Goal: Navigation & Orientation: Find specific page/section

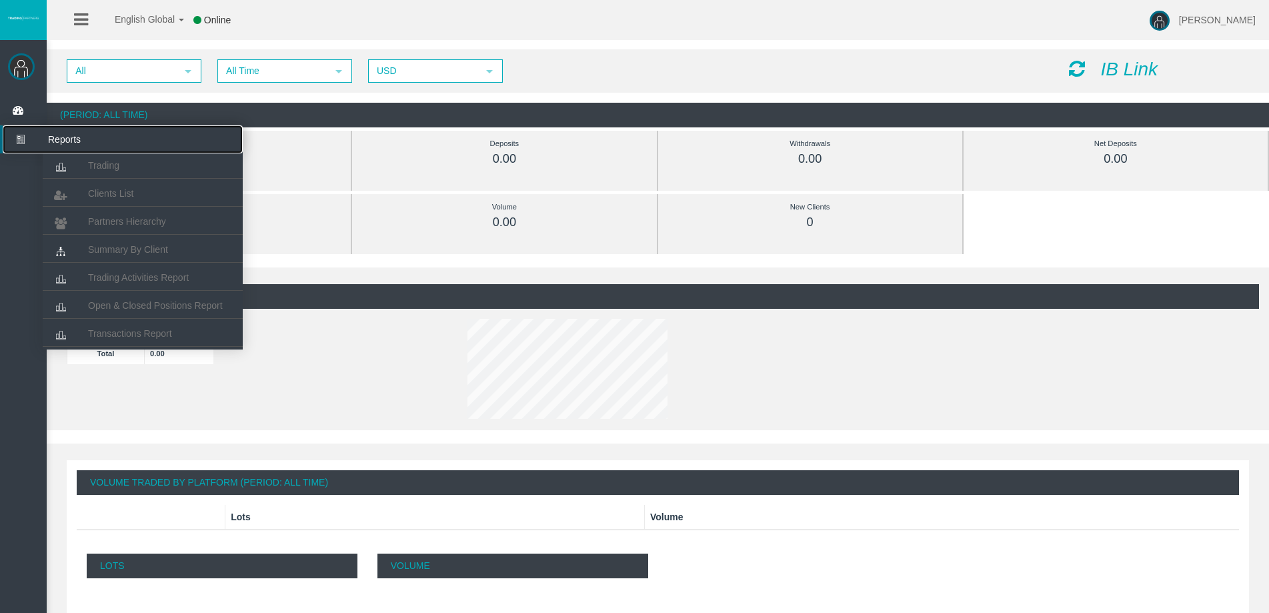
click at [15, 127] on icon at bounding box center [20, 139] width 35 height 28
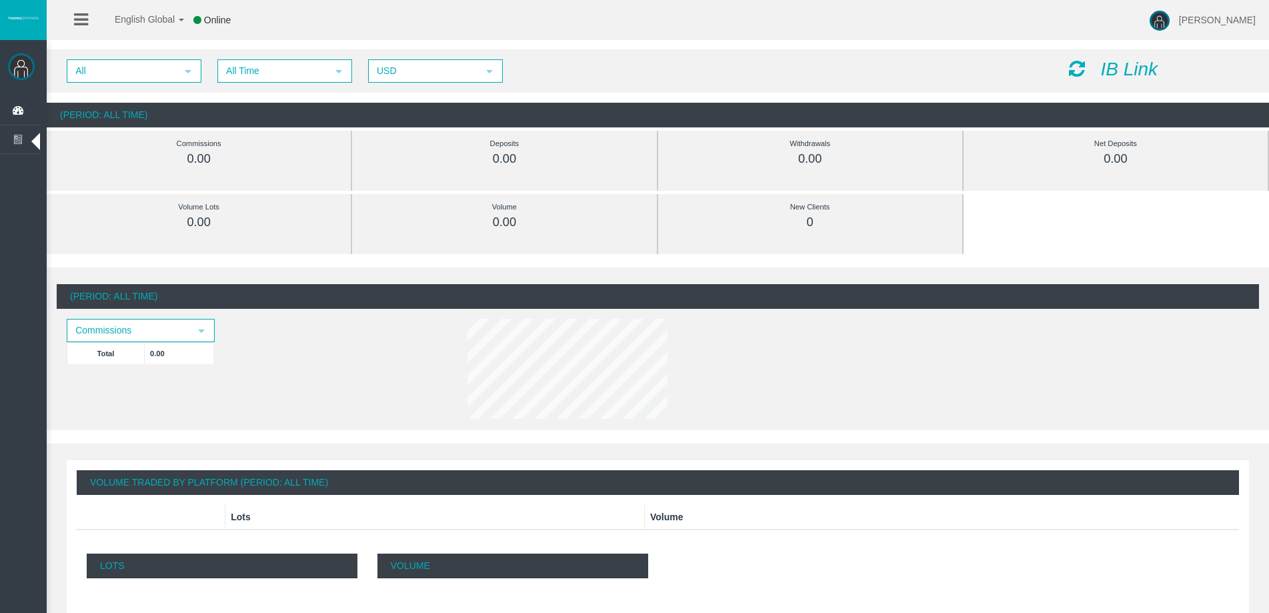
click at [458, 402] on div at bounding box center [707, 371] width 501 height 105
click at [162, 79] on span "All" at bounding box center [122, 71] width 108 height 21
click at [14, 77] on img at bounding box center [21, 66] width 27 height 27
click at [21, 65] on img at bounding box center [21, 66] width 27 height 27
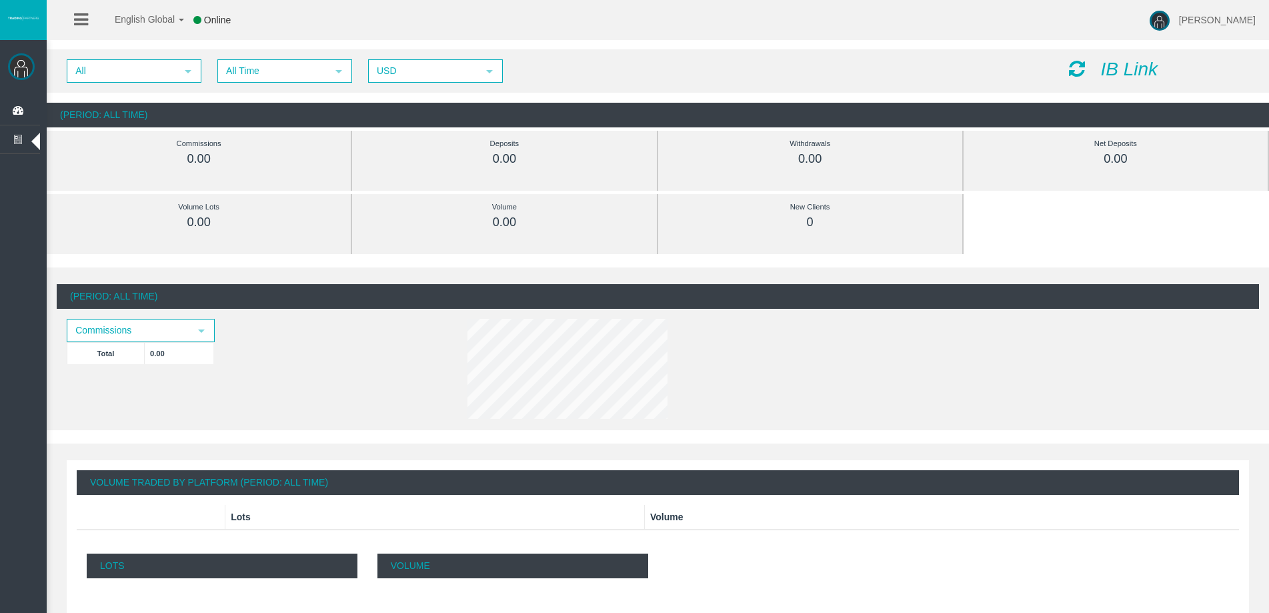
click at [33, 56] on div at bounding box center [17, 60] width 35 height 27
click at [31, 17] on img at bounding box center [23, 17] width 33 height 5
click at [80, 14] on icon at bounding box center [81, 19] width 14 height 17
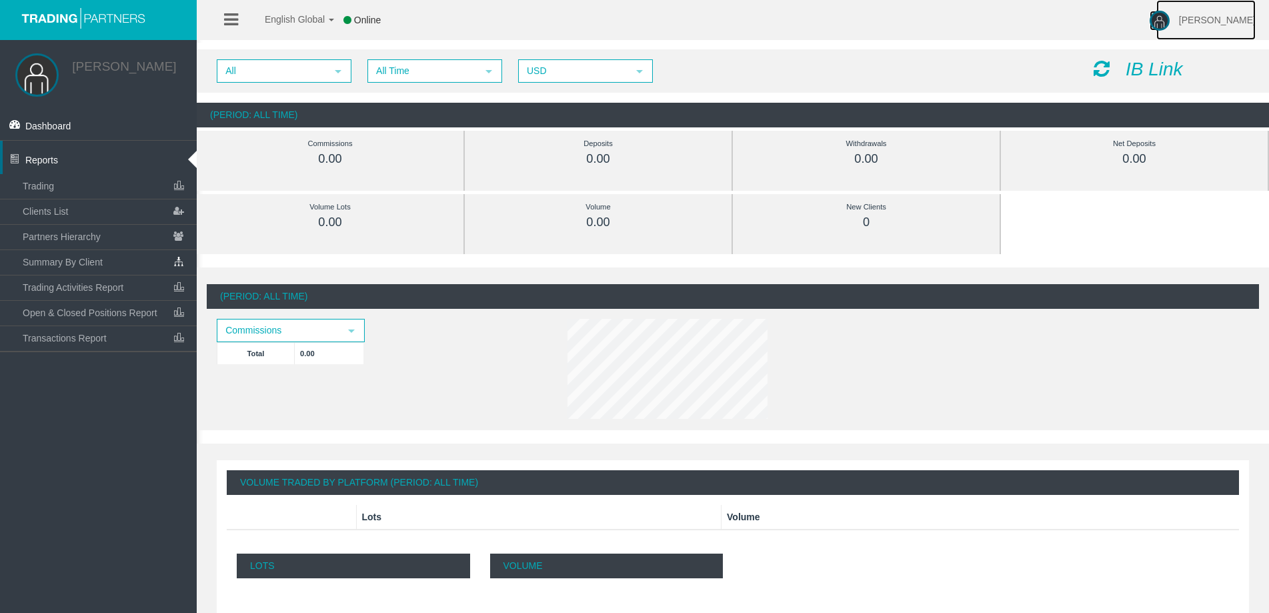
click at [1235, 21] on span "[PERSON_NAME]" at bounding box center [1217, 20] width 77 height 11
click at [1170, 17] on img at bounding box center [1160, 21] width 20 height 20
click at [1226, 20] on span "[PERSON_NAME]" at bounding box center [1217, 20] width 77 height 11
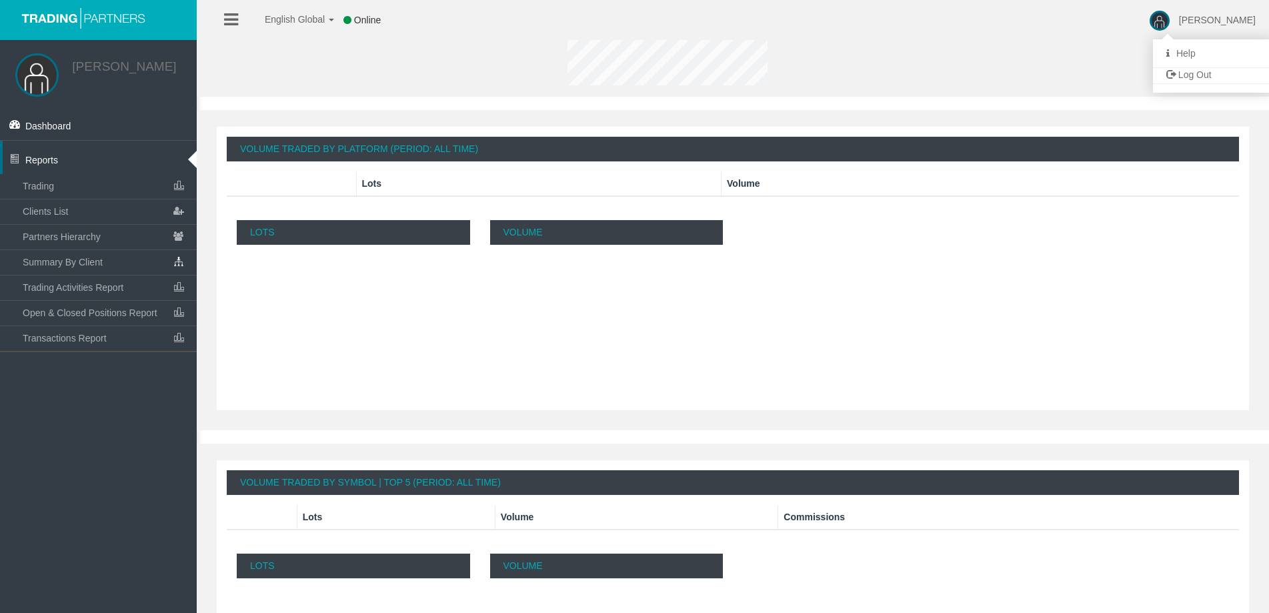
scroll to position [467, 0]
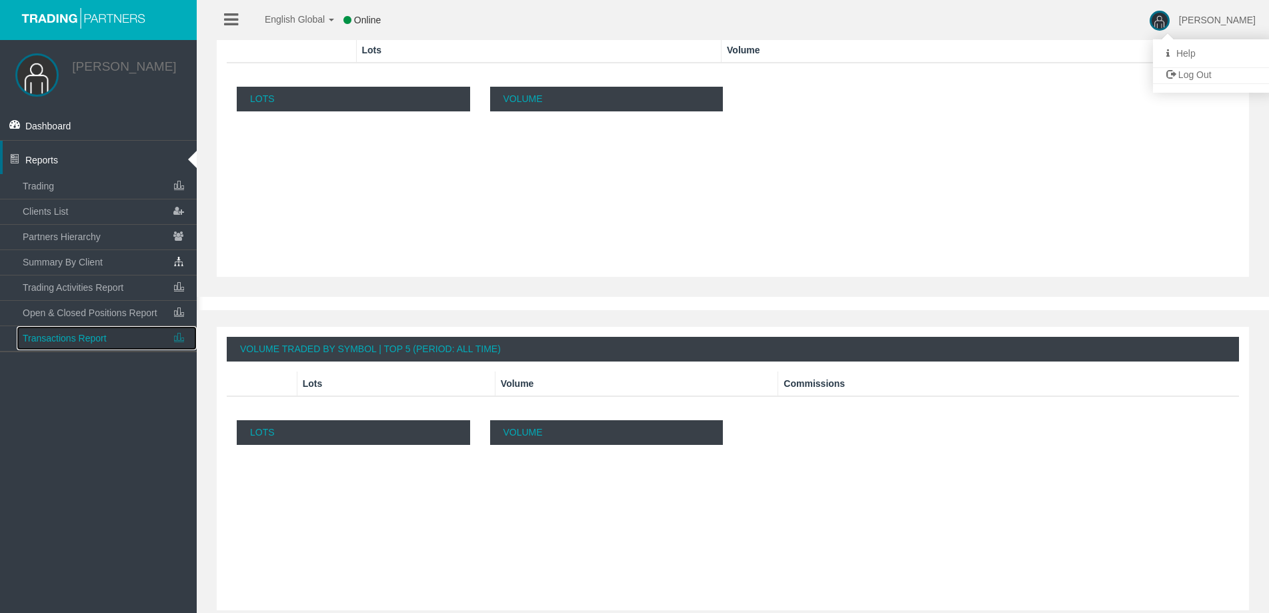
click at [87, 345] on link "Transactions Report" at bounding box center [107, 338] width 180 height 24
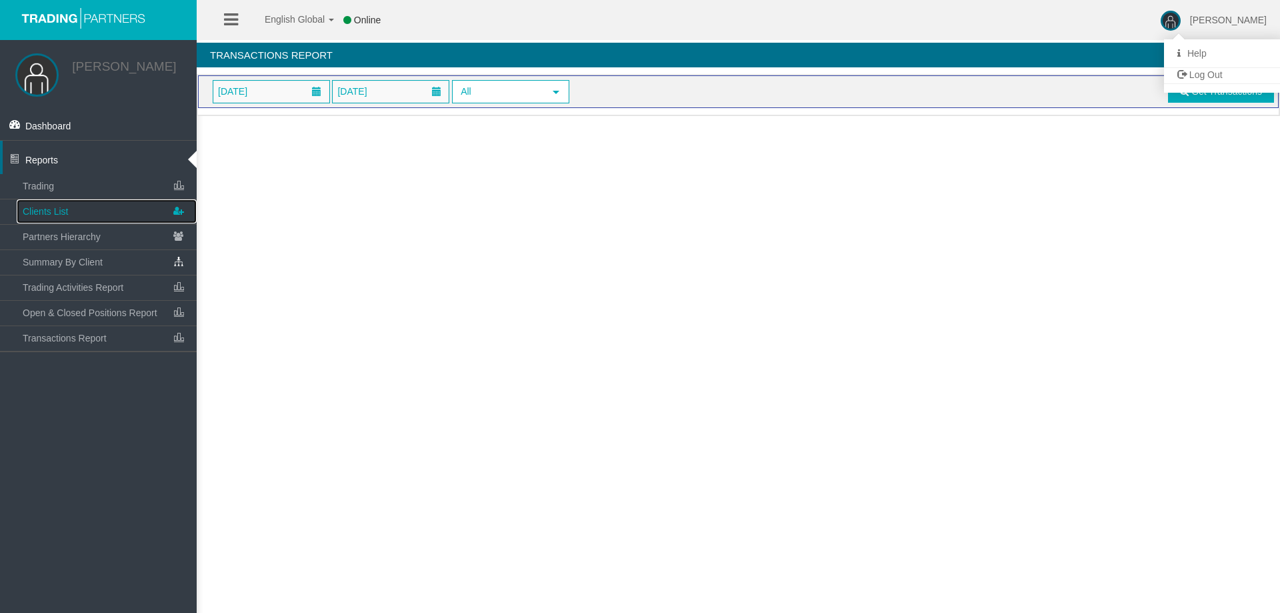
click at [81, 215] on link "Clients List" at bounding box center [107, 211] width 180 height 24
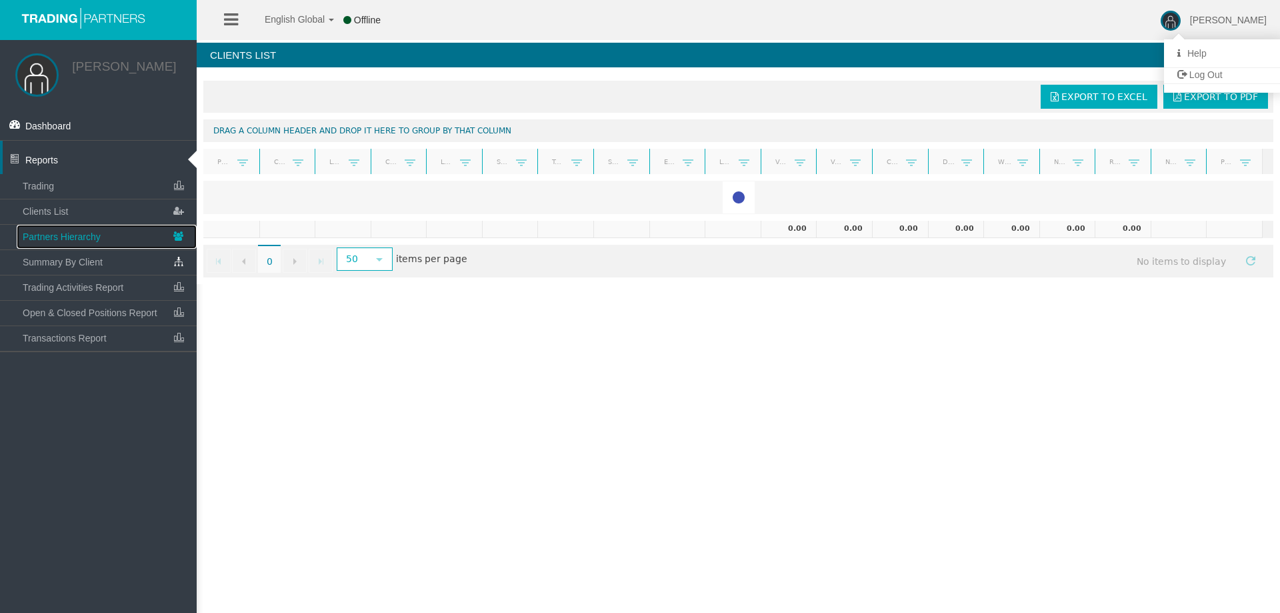
click at [77, 239] on span "Partners Hierarchy" at bounding box center [62, 236] width 78 height 11
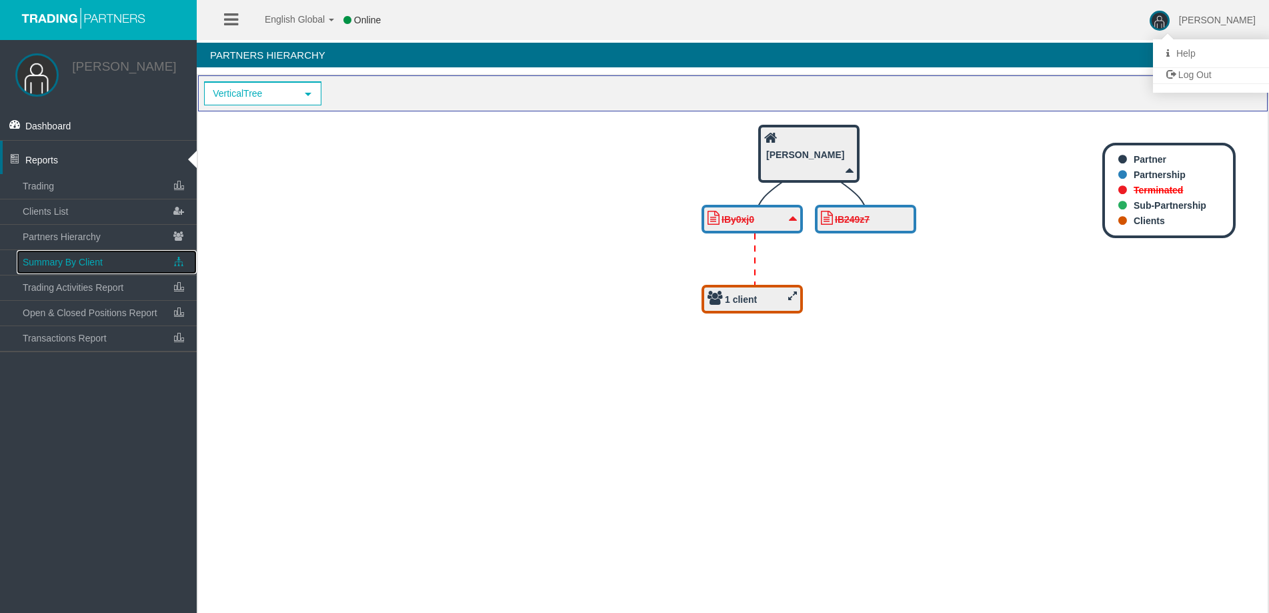
click at [81, 254] on link "Summary By Client" at bounding box center [107, 262] width 180 height 24
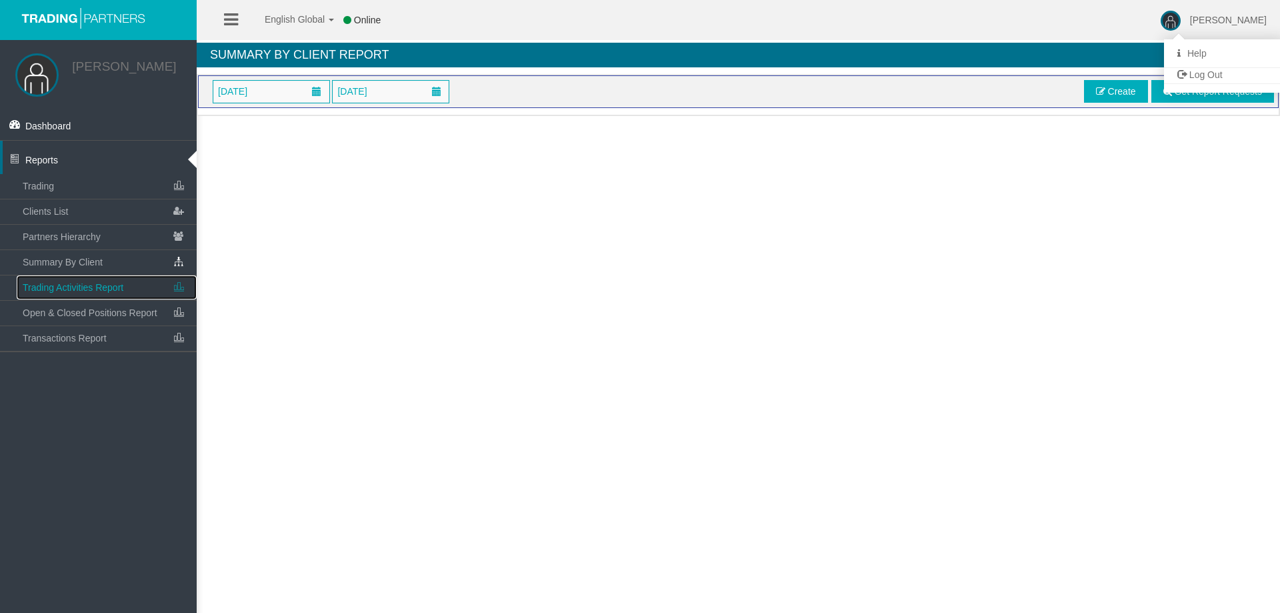
click at [94, 287] on span "Trading Activities Report" at bounding box center [73, 287] width 101 height 11
click at [69, 125] on span "Dashboard" at bounding box center [48, 126] width 46 height 11
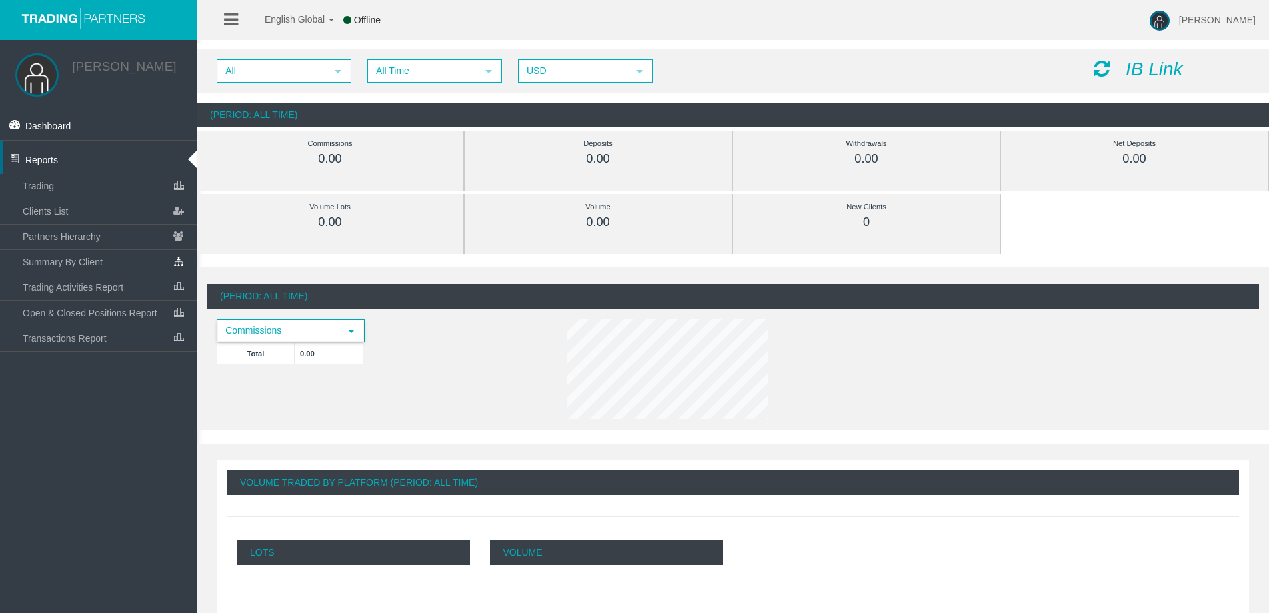
click at [292, 329] on span "Commissions" at bounding box center [278, 330] width 121 height 21
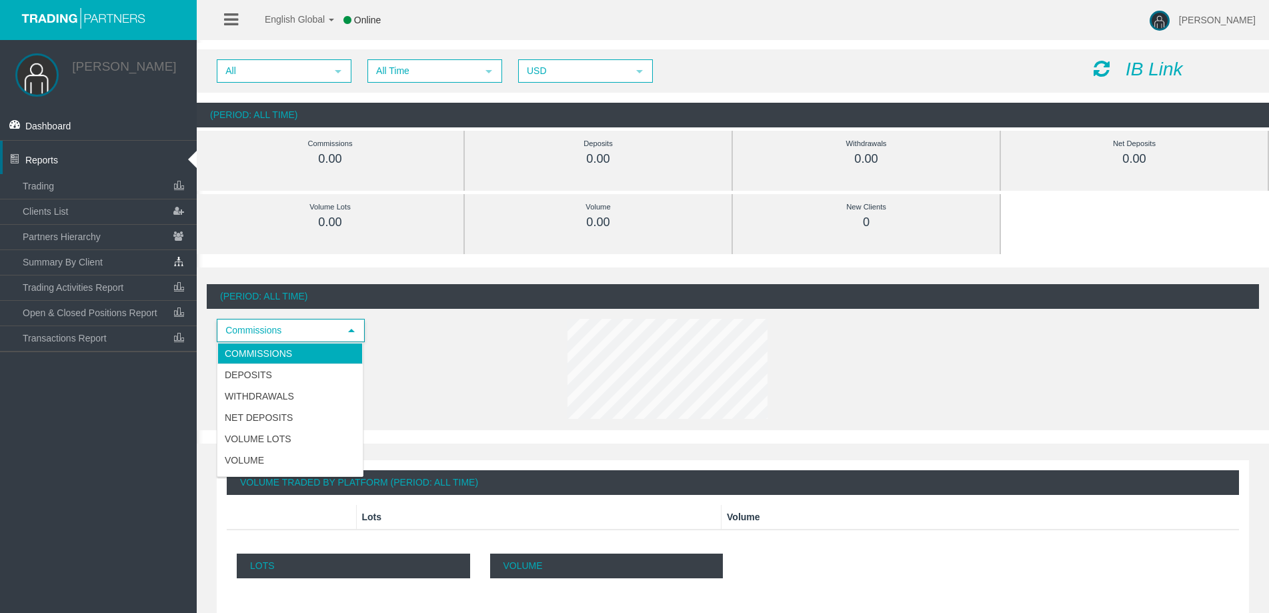
click at [292, 329] on span "Commissions" at bounding box center [278, 330] width 121 height 21
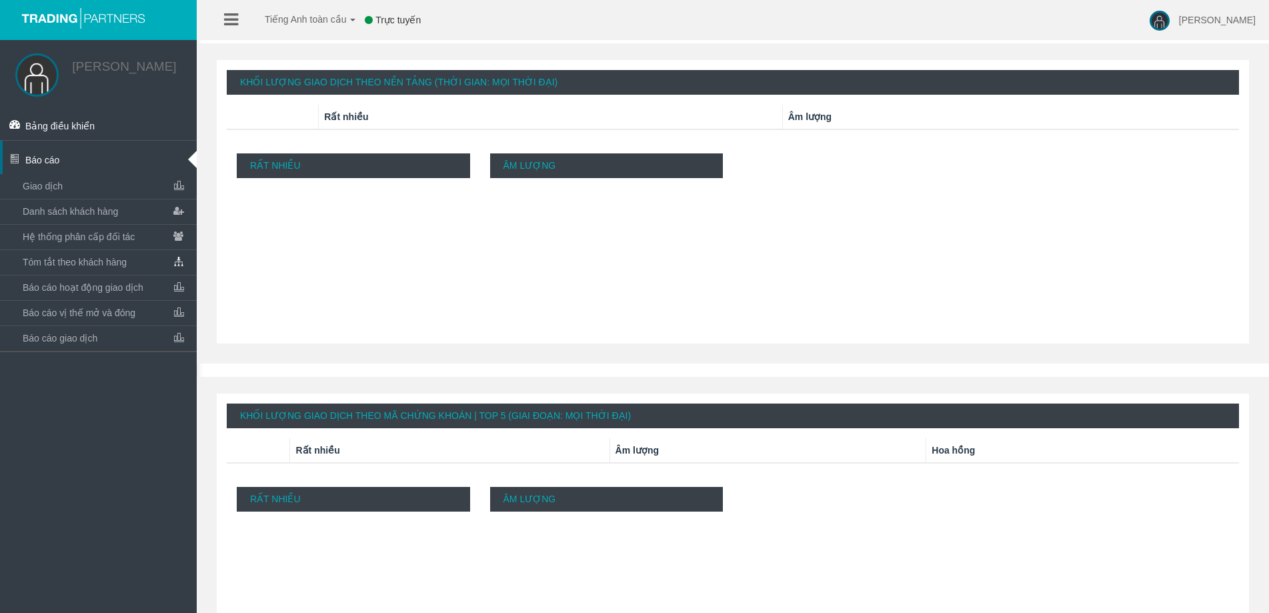
scroll to position [484, 0]
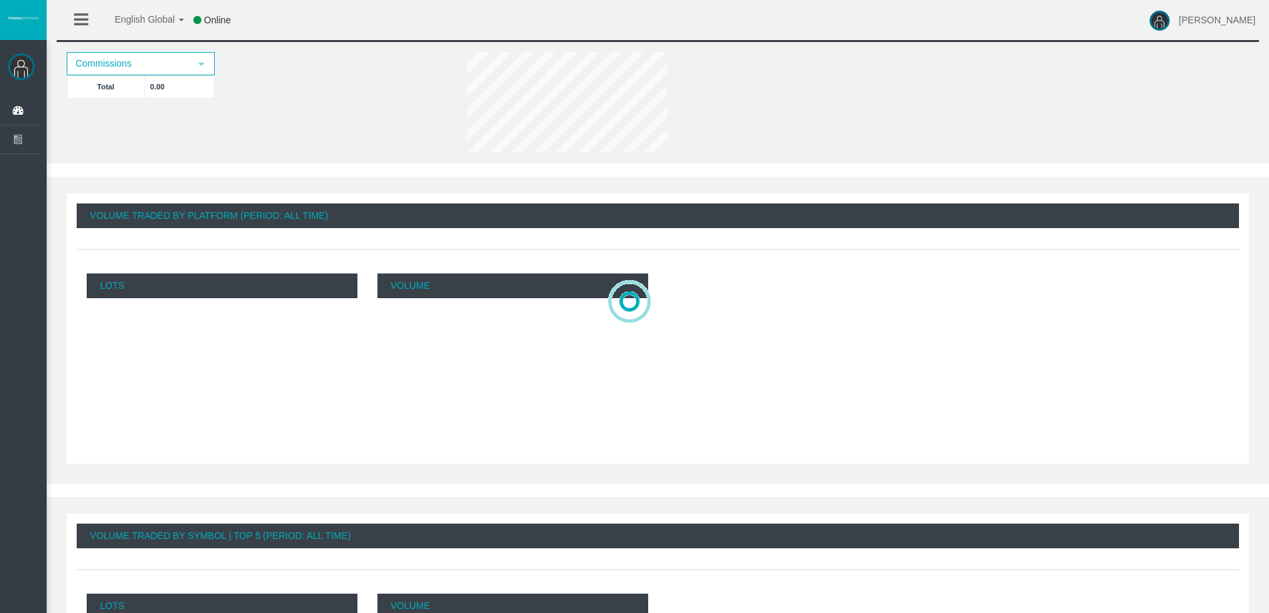
scroll to position [67, 0]
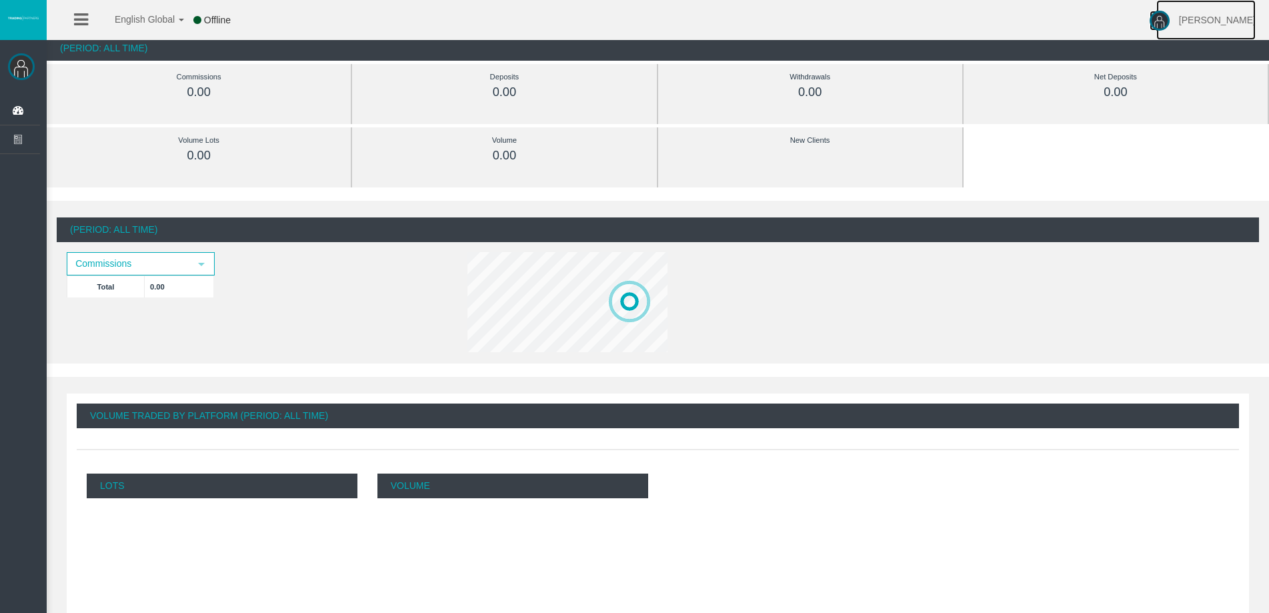
click at [1231, 20] on span "[PERSON_NAME]" at bounding box center [1217, 20] width 77 height 11
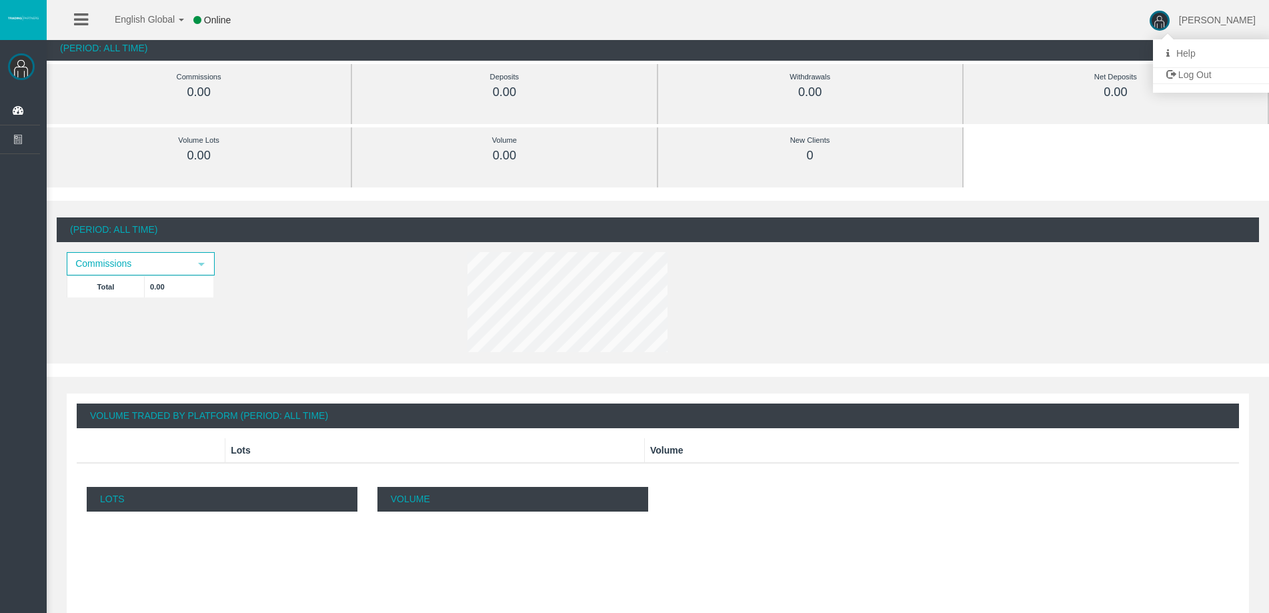
click at [953, 297] on div at bounding box center [707, 304] width 501 height 105
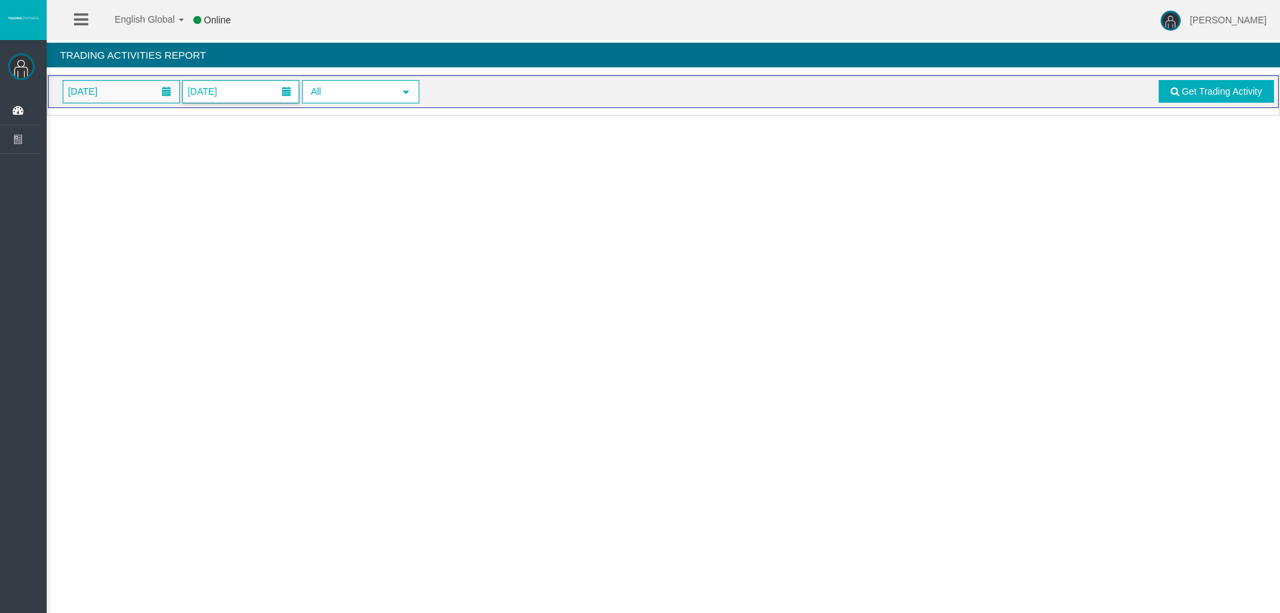
drag, startPoint x: 259, startPoint y: 104, endPoint x: 267, endPoint y: 95, distance: 11.9
